Goal: Task Accomplishment & Management: Complete application form

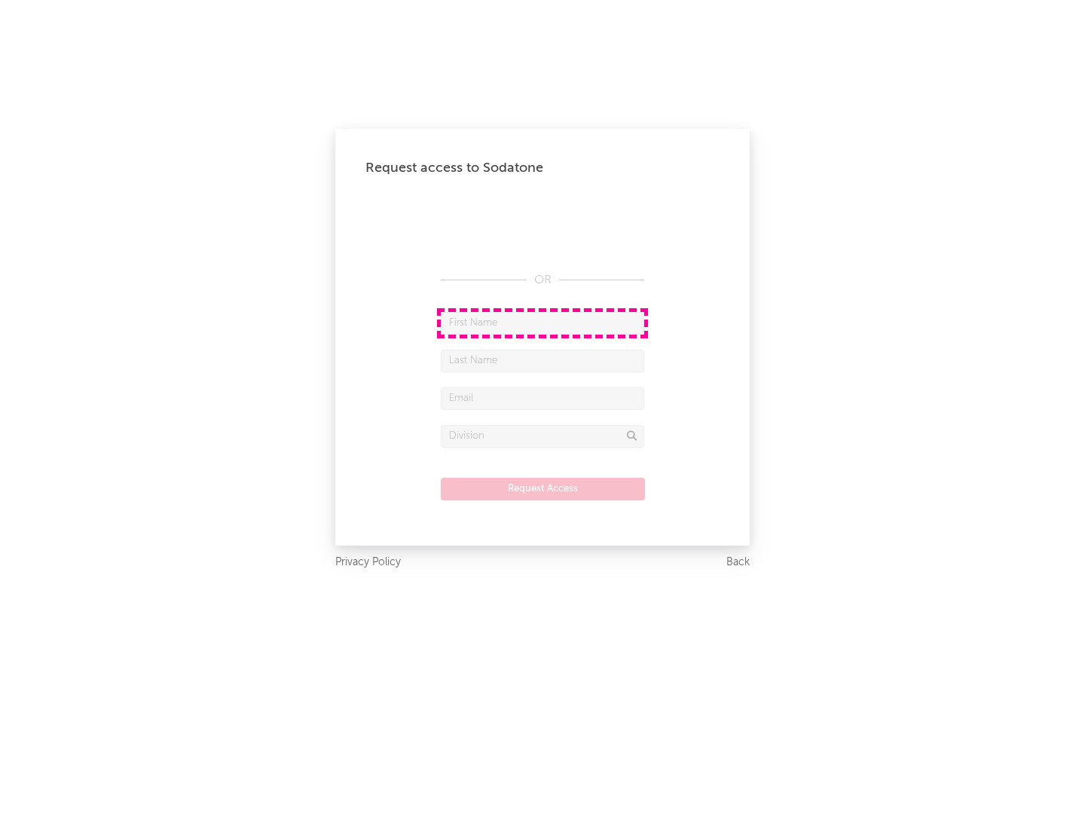
click at [542, 322] on input "text" at bounding box center [542, 323] width 203 height 23
type input "[PERSON_NAME]"
click at [542, 360] on input "text" at bounding box center [542, 361] width 203 height 23
type input "[PERSON_NAME]"
click at [542, 398] on input "text" at bounding box center [542, 398] width 203 height 23
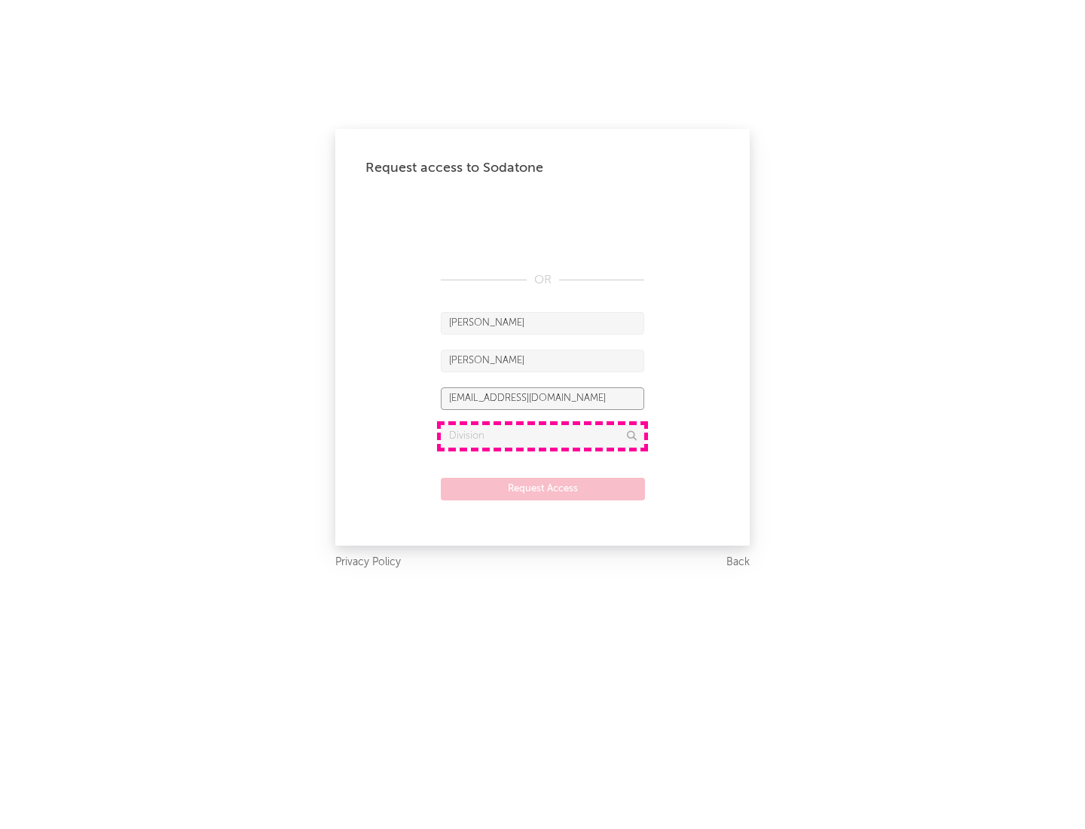
type input "[EMAIL_ADDRESS][DOMAIN_NAME]"
click at [542, 435] on input "text" at bounding box center [542, 436] width 203 height 23
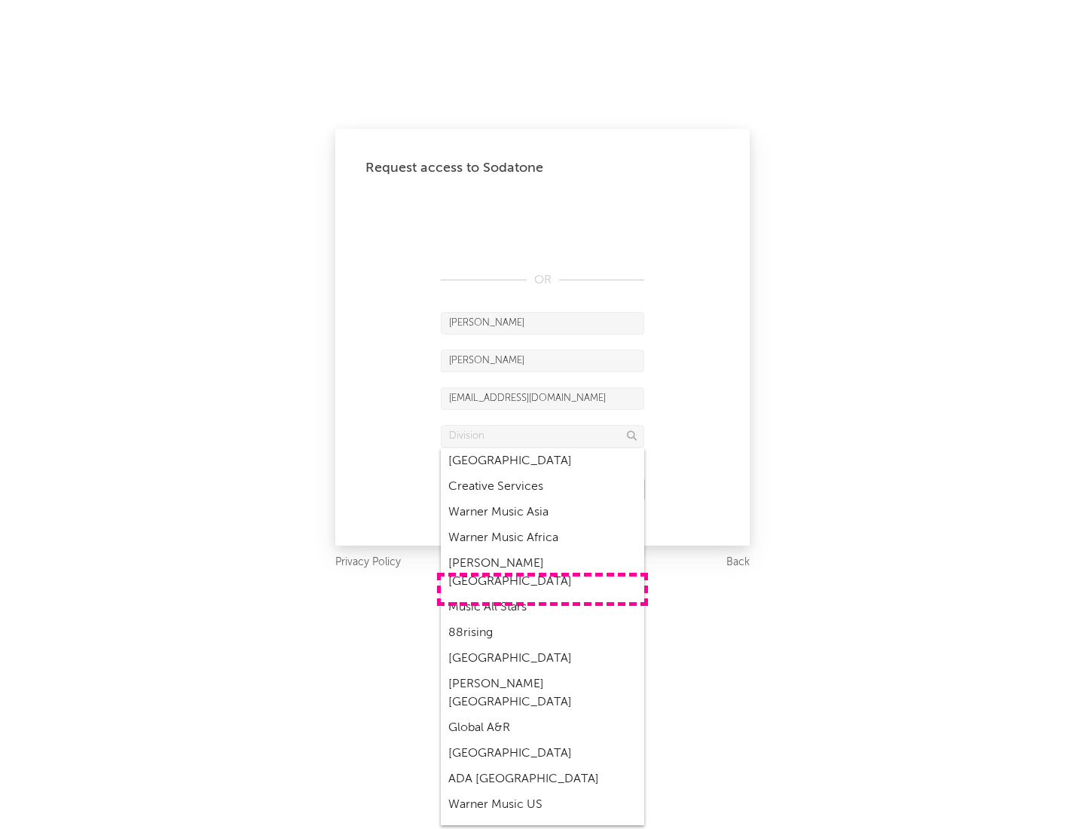
click at [542, 594] on div "Music All Stars" at bounding box center [542, 607] width 203 height 26
type input "Music All Stars"
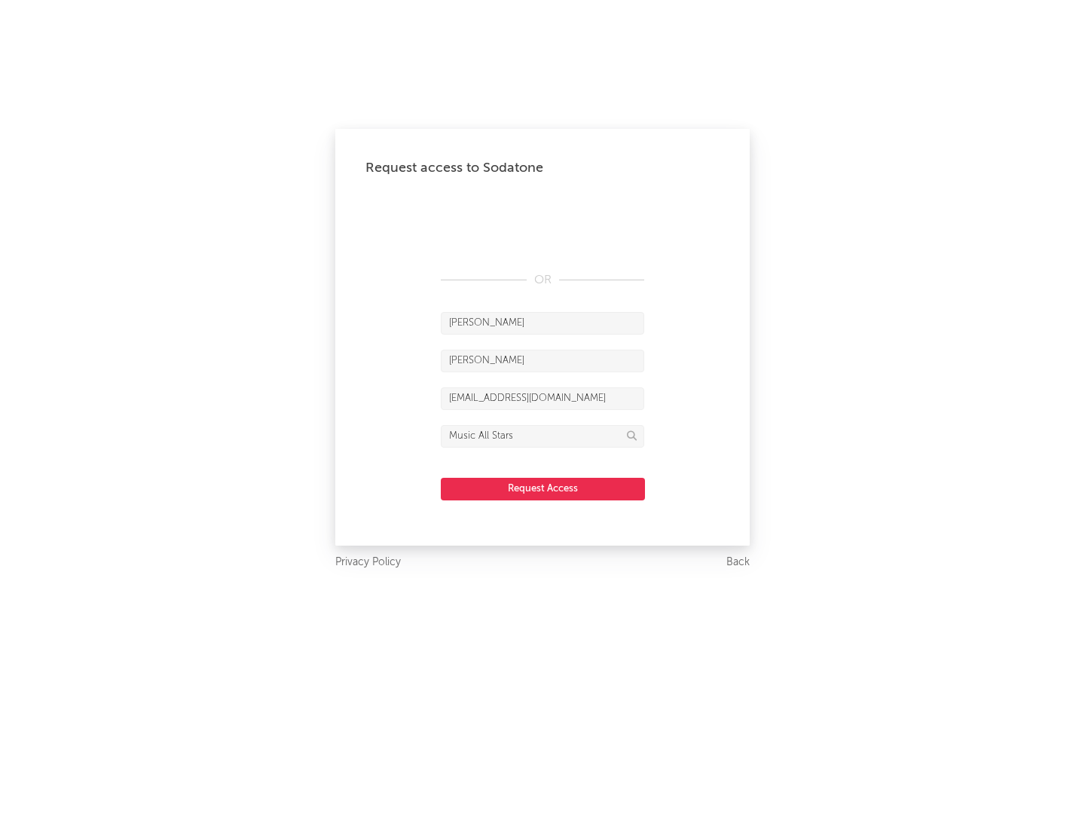
click at [542, 488] on button "Request Access" at bounding box center [543, 489] width 204 height 23
